Goal: Browse casually

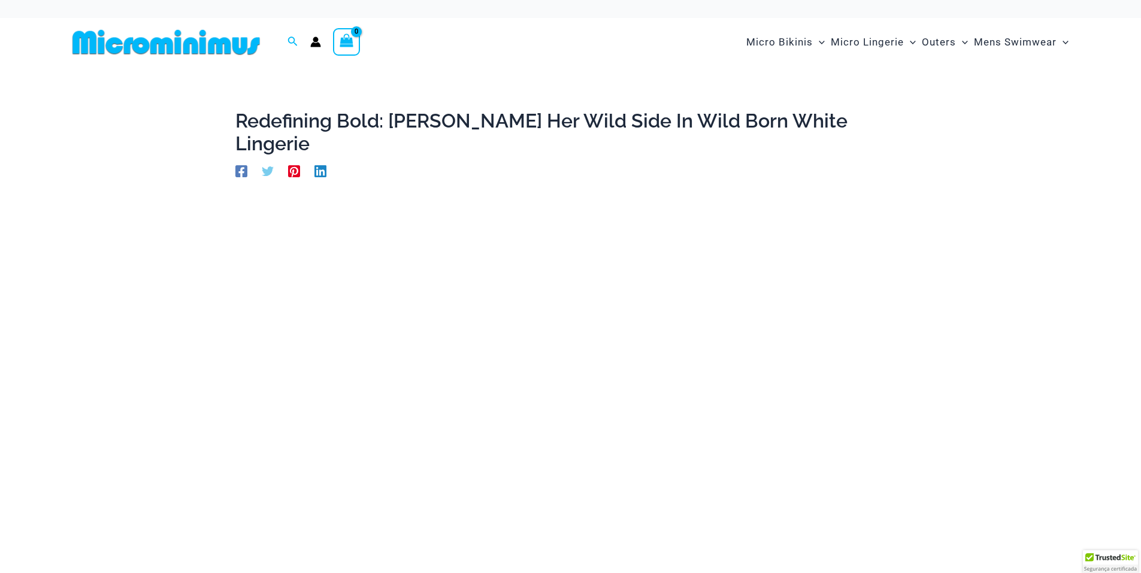
click at [211, 48] on img at bounding box center [166, 42] width 197 height 27
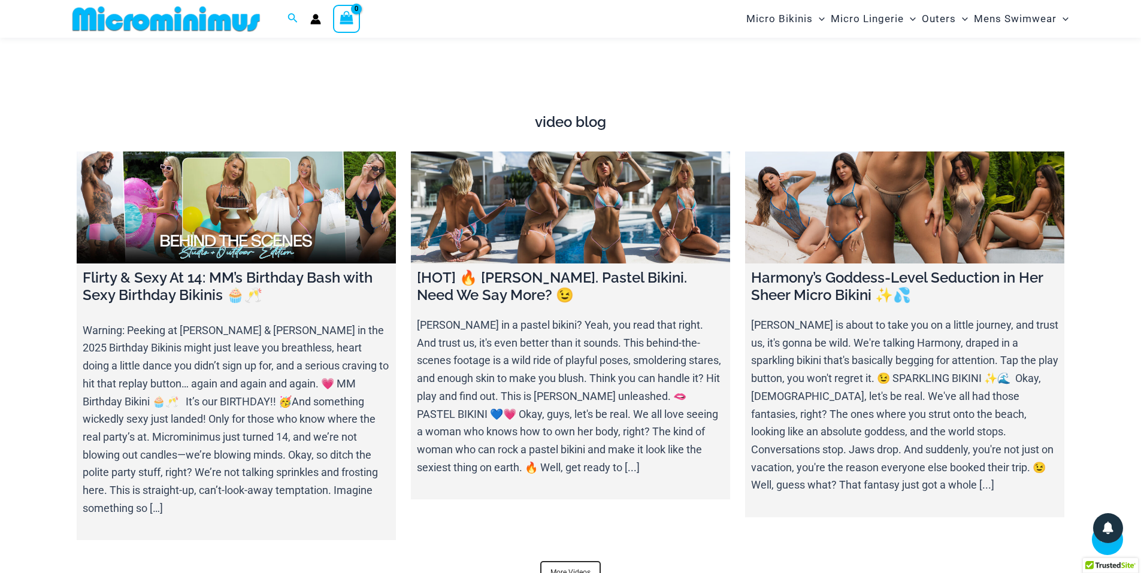
scroll to position [4542, 0]
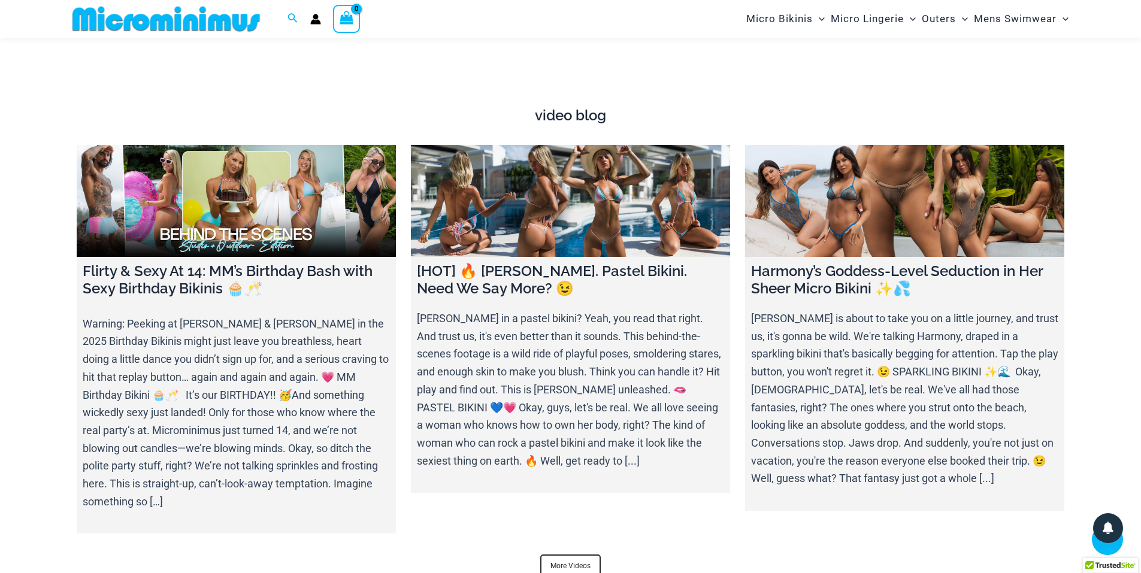
click at [572, 107] on h4 "video blog" at bounding box center [571, 115] width 988 height 17
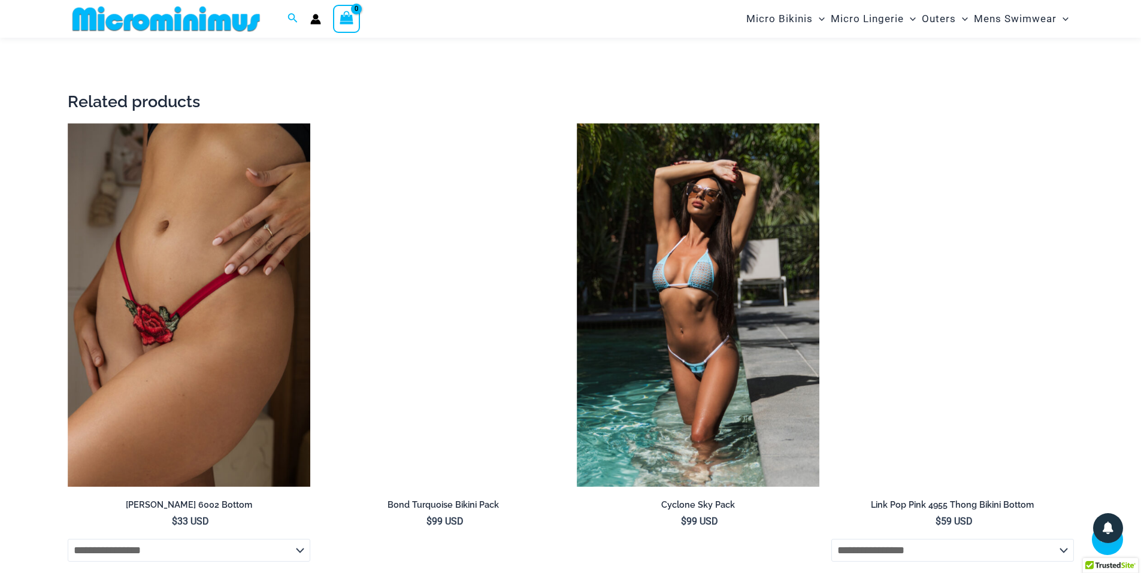
scroll to position [2564, 0]
